Goal: Go to known website: Access a specific website the user already knows

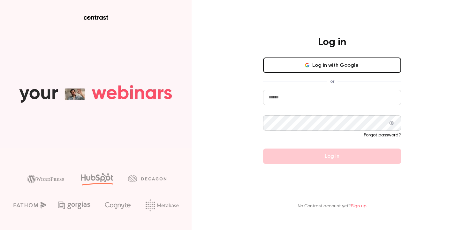
click at [357, 65] on button "Log in with Google" at bounding box center [332, 65] width 138 height 15
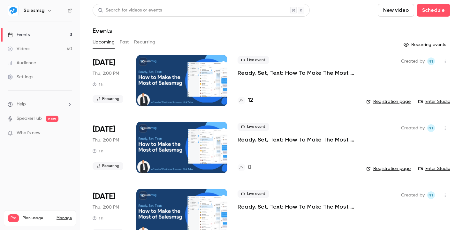
drag, startPoint x: 435, startPoint y: 102, endPoint x: 326, endPoint y: 81, distance: 111.2
click at [435, 102] on link "Enter Studio" at bounding box center [434, 101] width 32 height 6
